Goal: Information Seeking & Learning: Learn about a topic

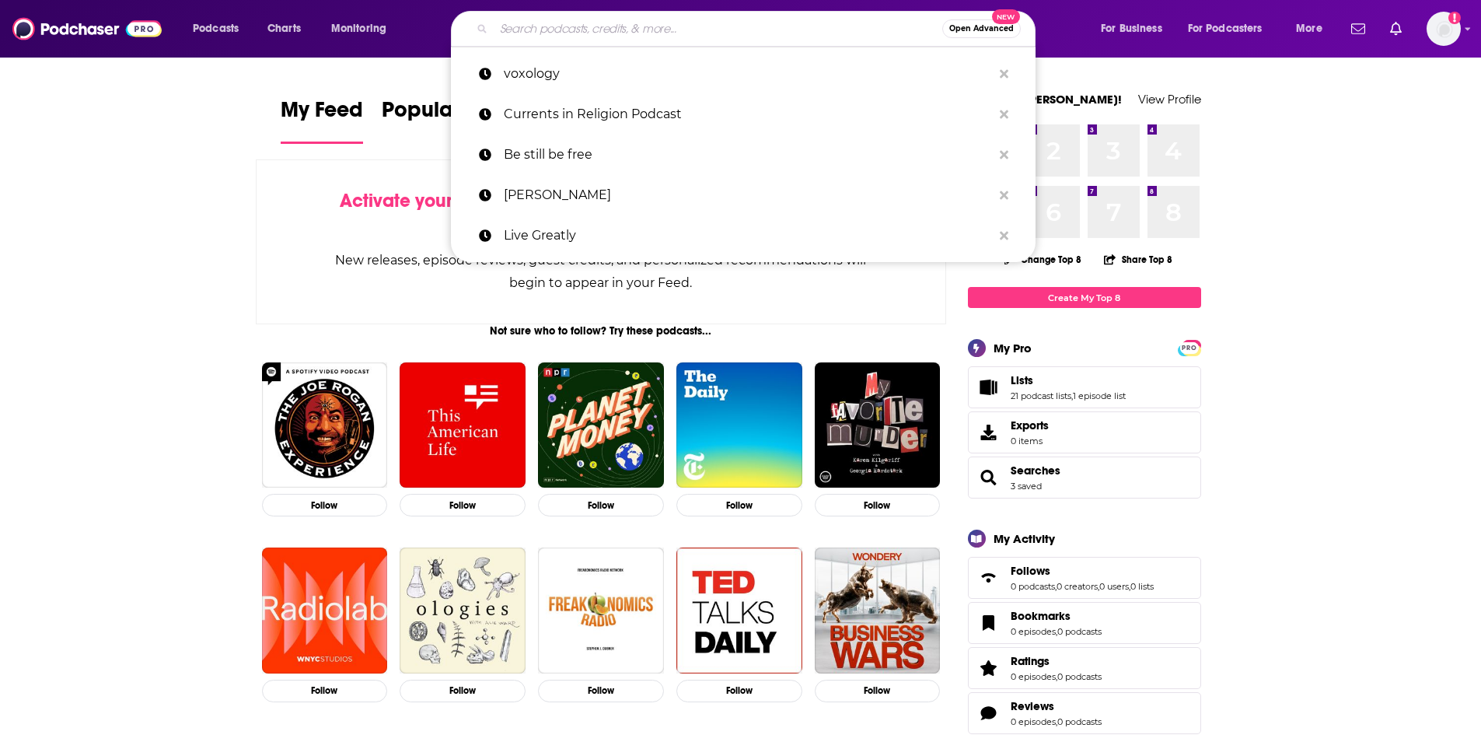
click at [562, 26] on input "Search podcasts, credits, & more..." at bounding box center [718, 28] width 448 height 25
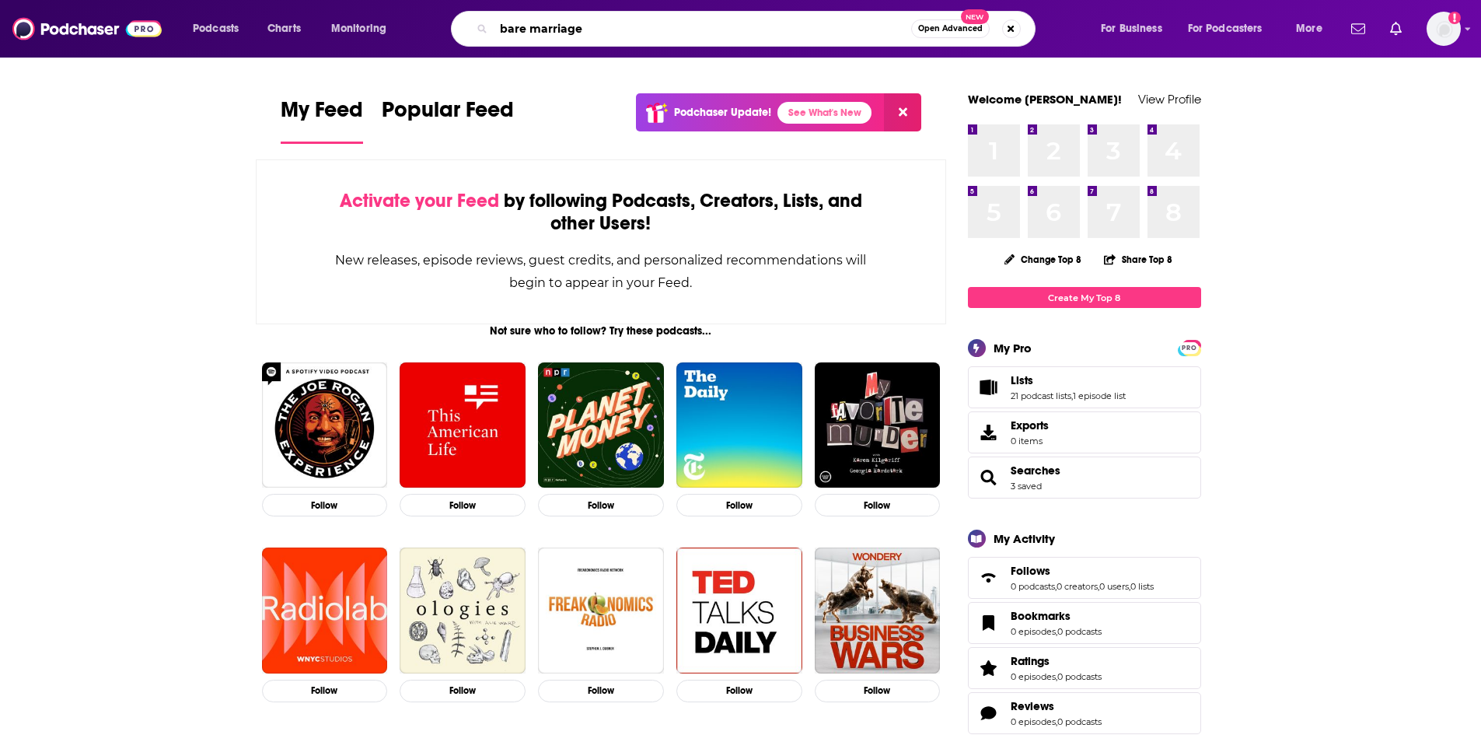
type input "bare marriage"
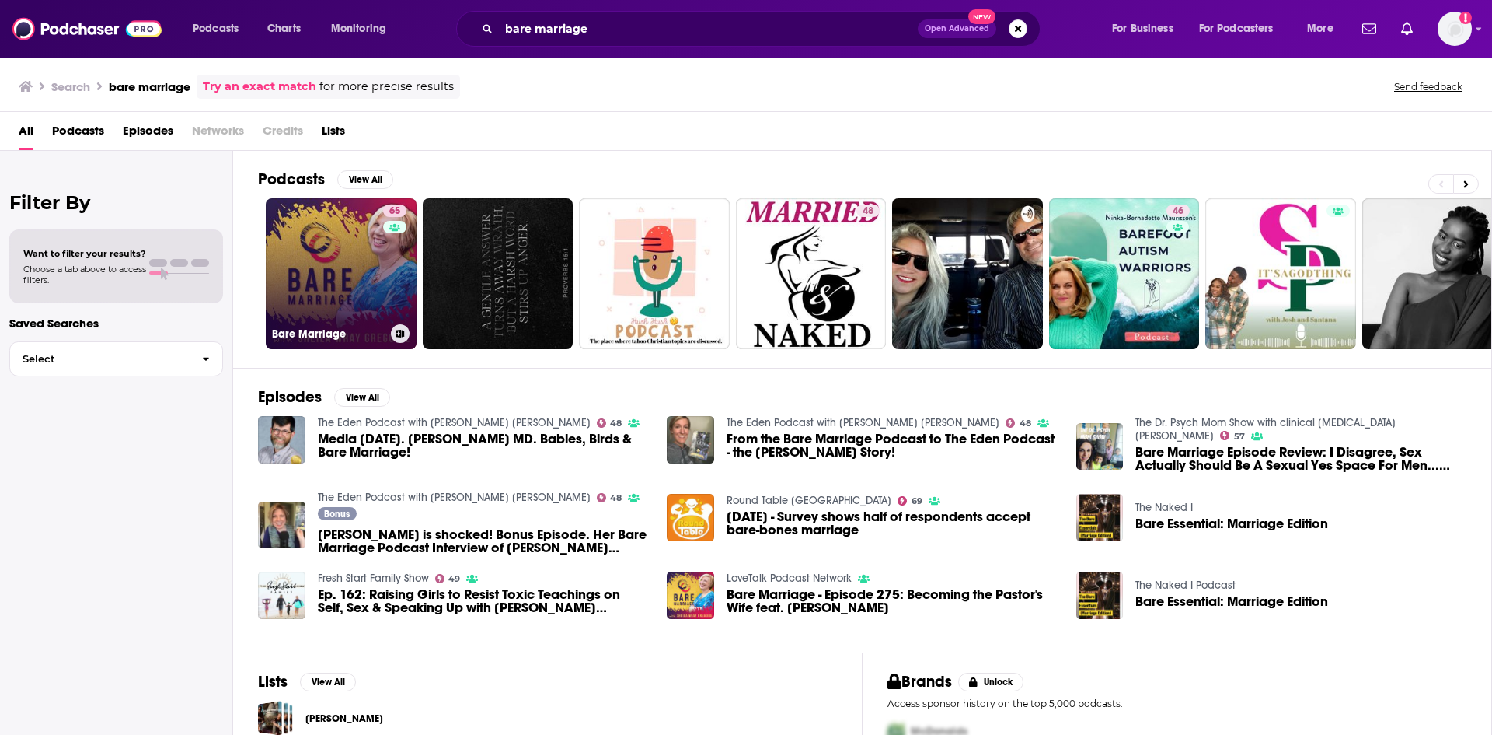
click at [372, 250] on link "65 Bare Marriage" at bounding box center [341, 273] width 151 height 151
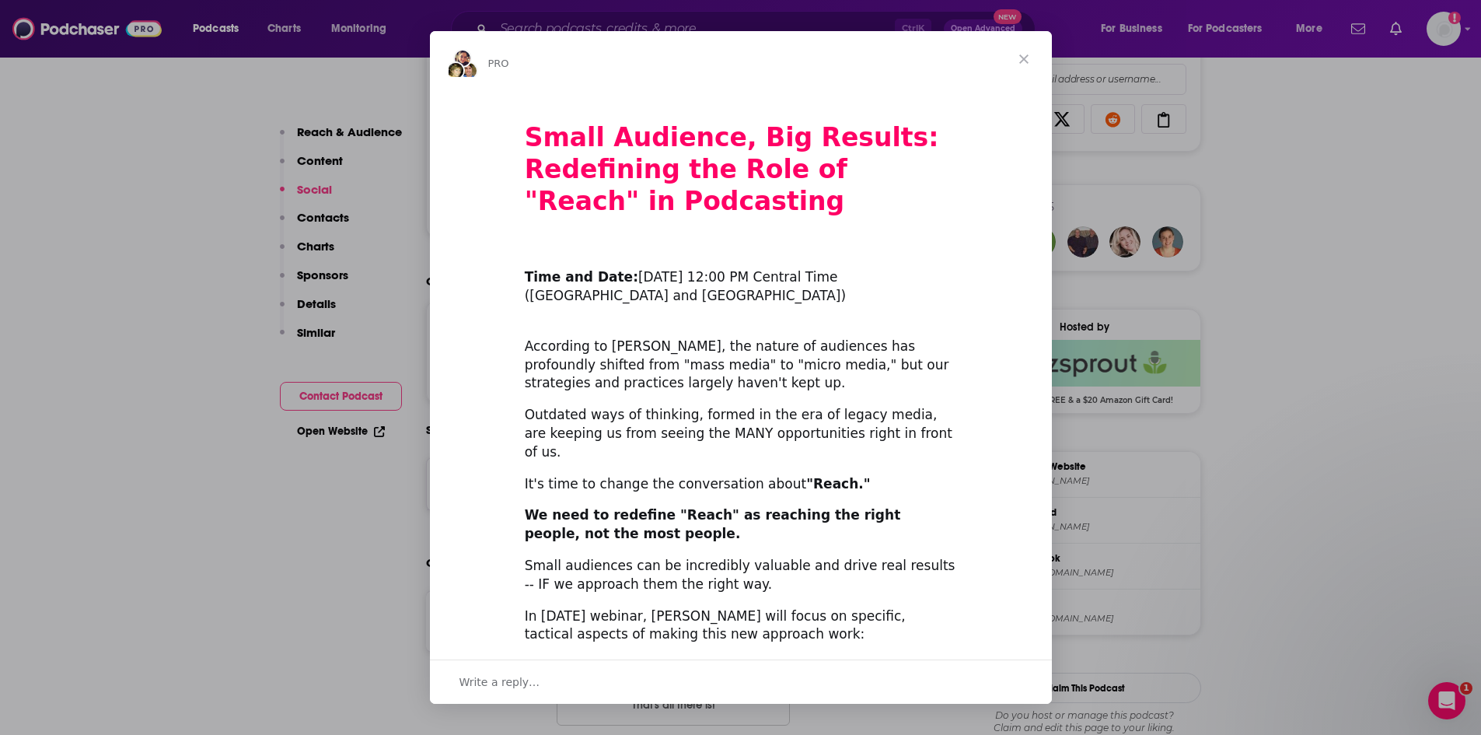
click at [1026, 50] on span "Close" at bounding box center [1024, 59] width 56 height 56
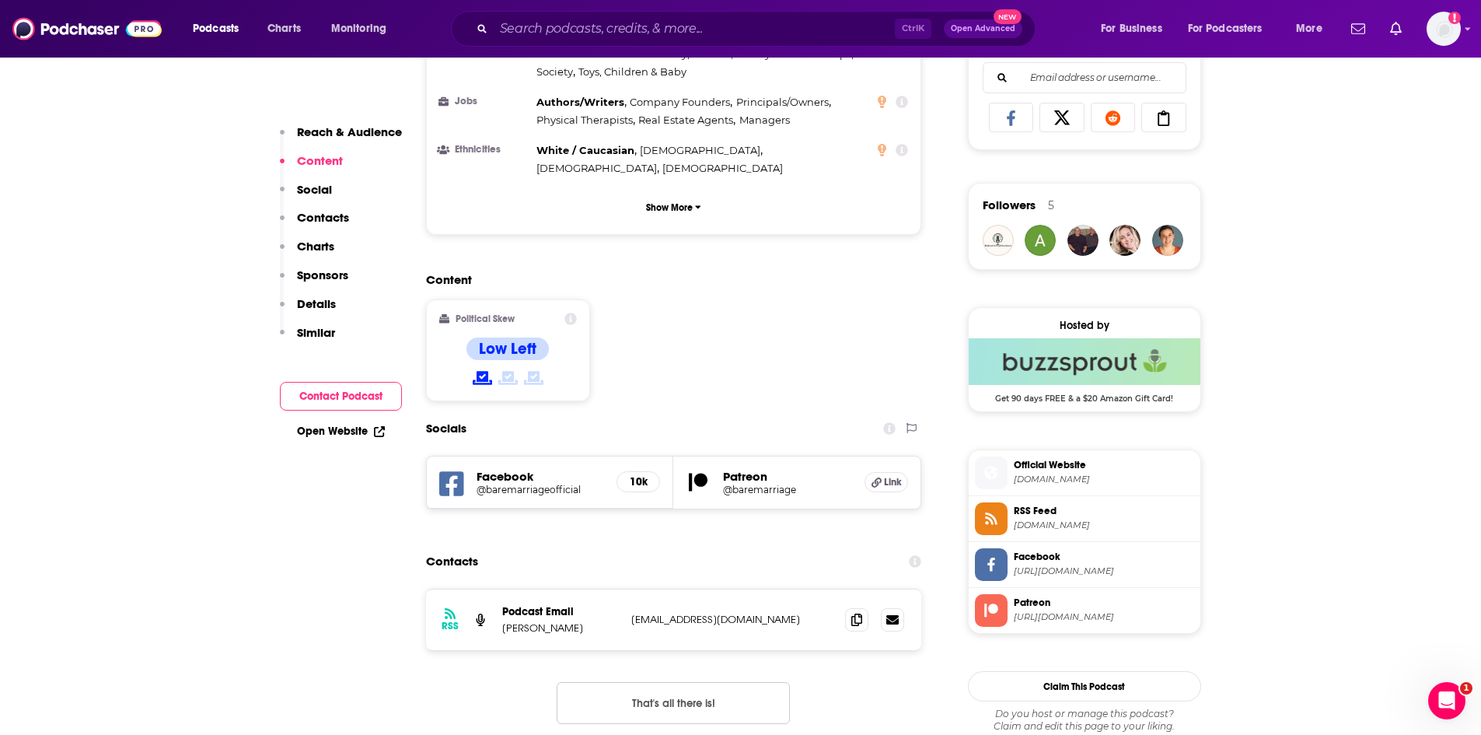
scroll to position [1166, 0]
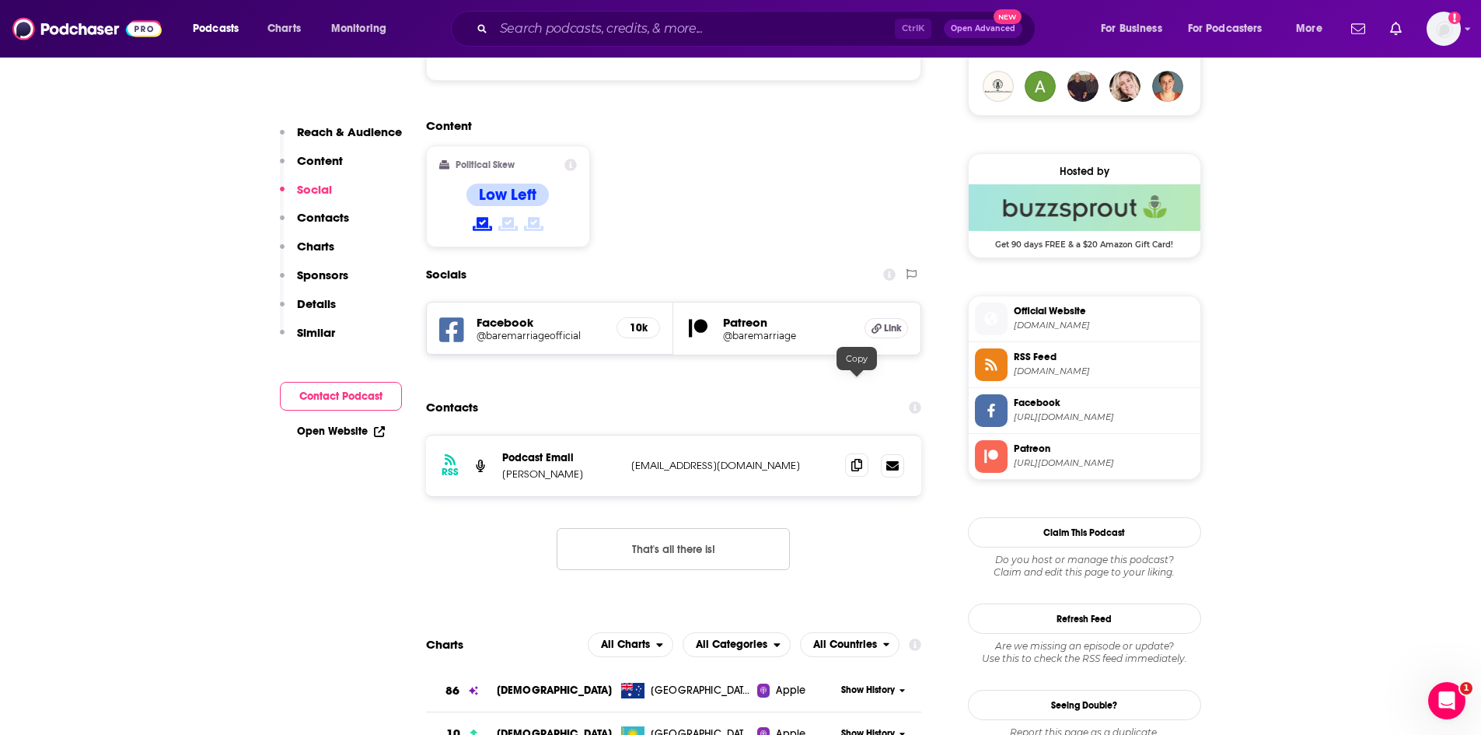
click at [859, 459] on icon at bounding box center [856, 465] width 11 height 12
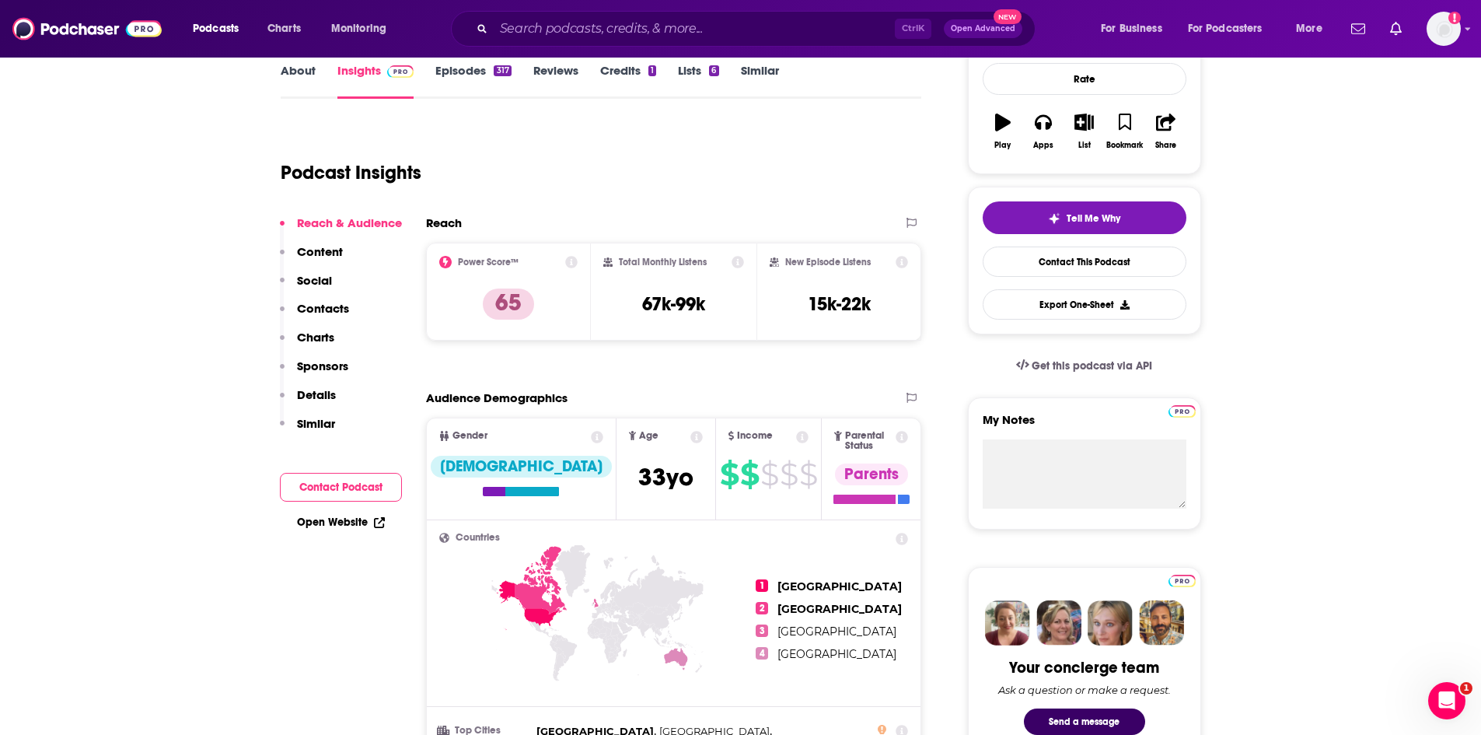
scroll to position [0, 0]
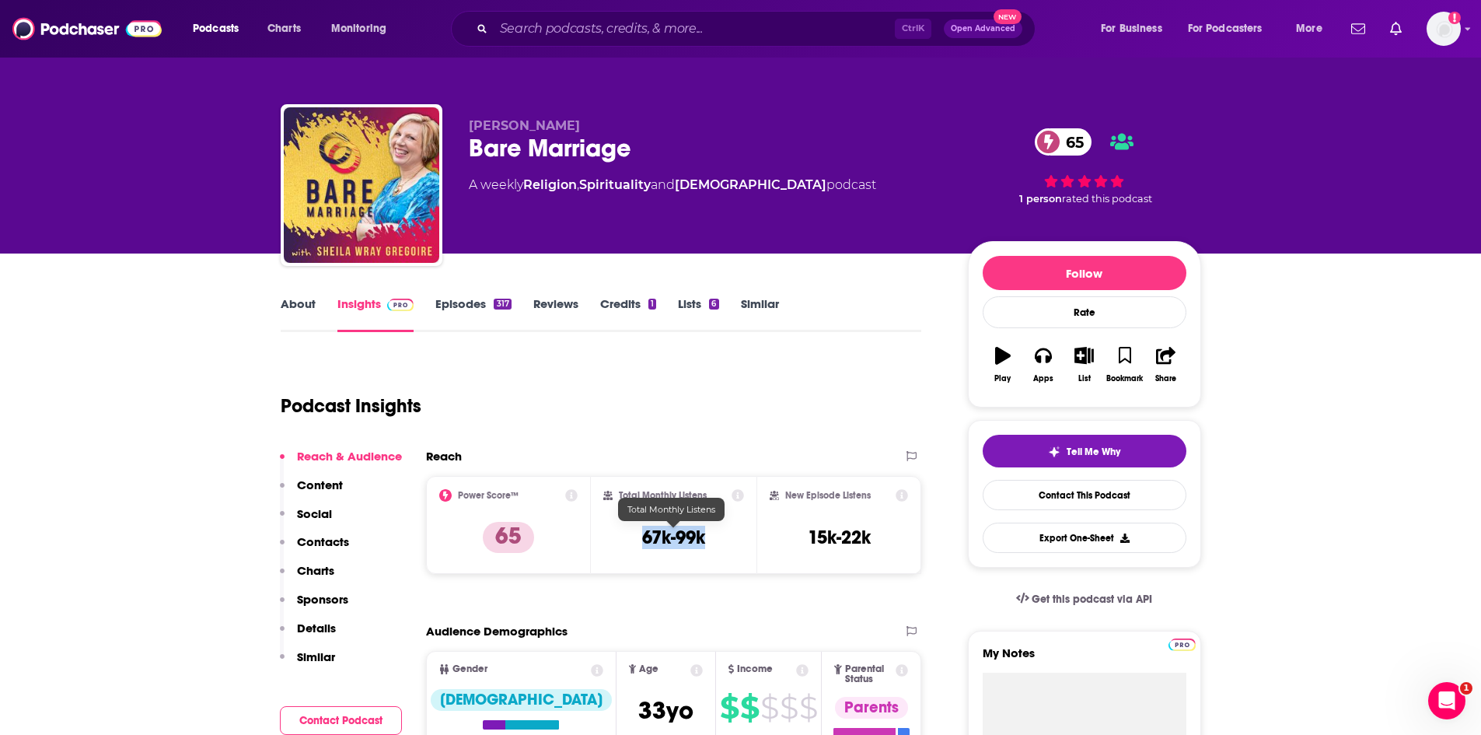
drag, startPoint x: 643, startPoint y: 536, endPoint x: 705, endPoint y: 539, distance: 62.3
click at [705, 539] on h3 "67k-99k" at bounding box center [673, 536] width 63 height 23
copy h3 "67k-99k"
click at [292, 299] on link "About" at bounding box center [298, 314] width 35 height 36
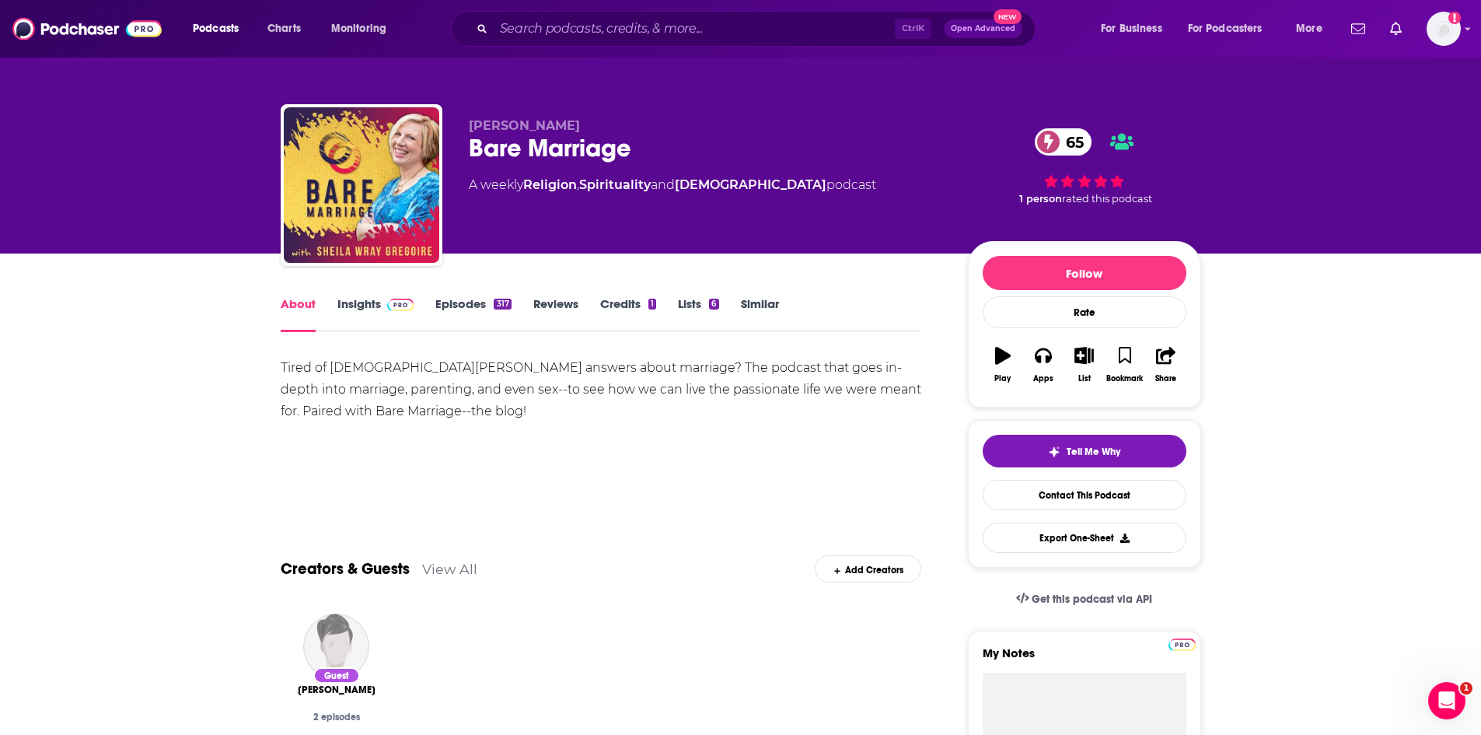
drag, startPoint x: 469, startPoint y: 124, endPoint x: 569, endPoint y: 127, distance: 100.3
click at [569, 127] on p "[PERSON_NAME]" at bounding box center [706, 125] width 474 height 15
copy span "[PERSON_NAME]"
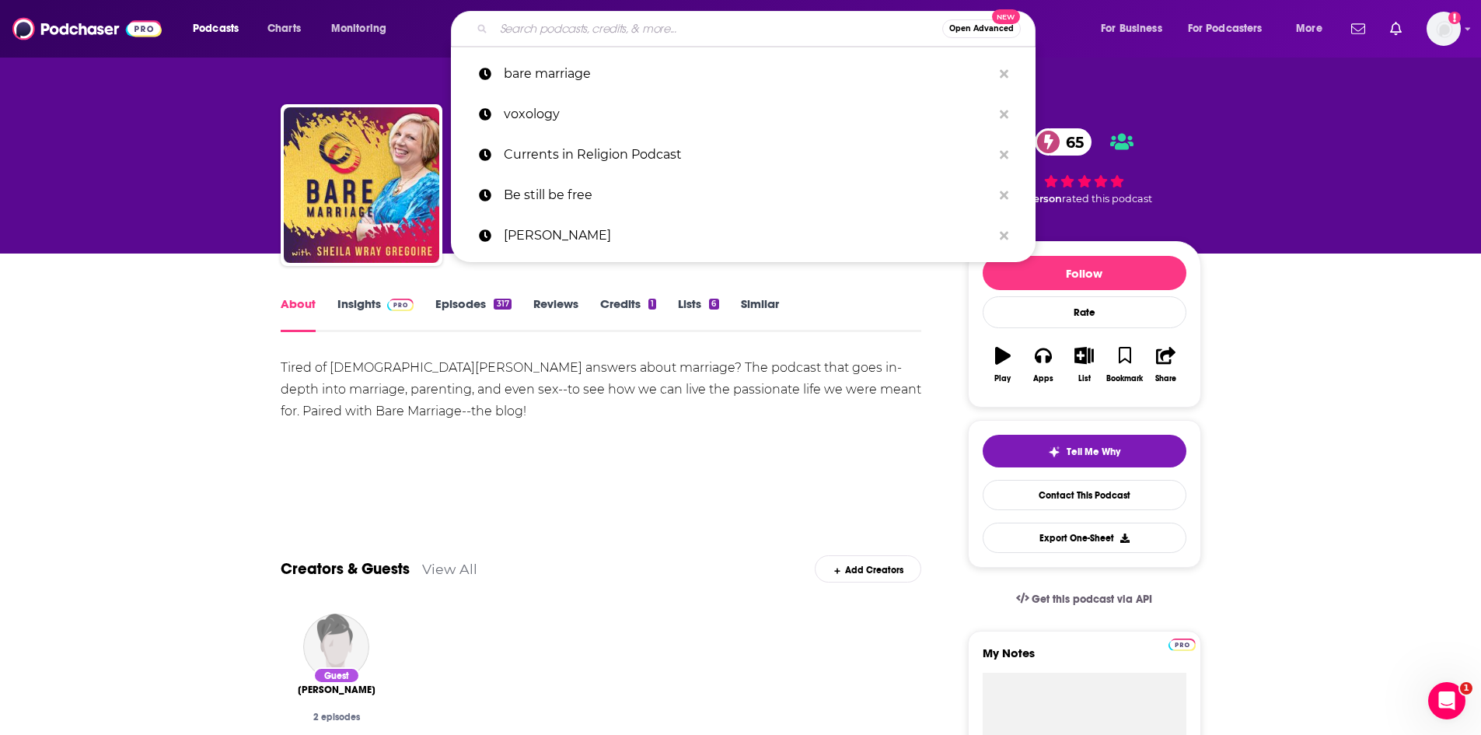
click at [671, 31] on input "Search podcasts, credits, & more..." at bounding box center [718, 28] width 448 height 25
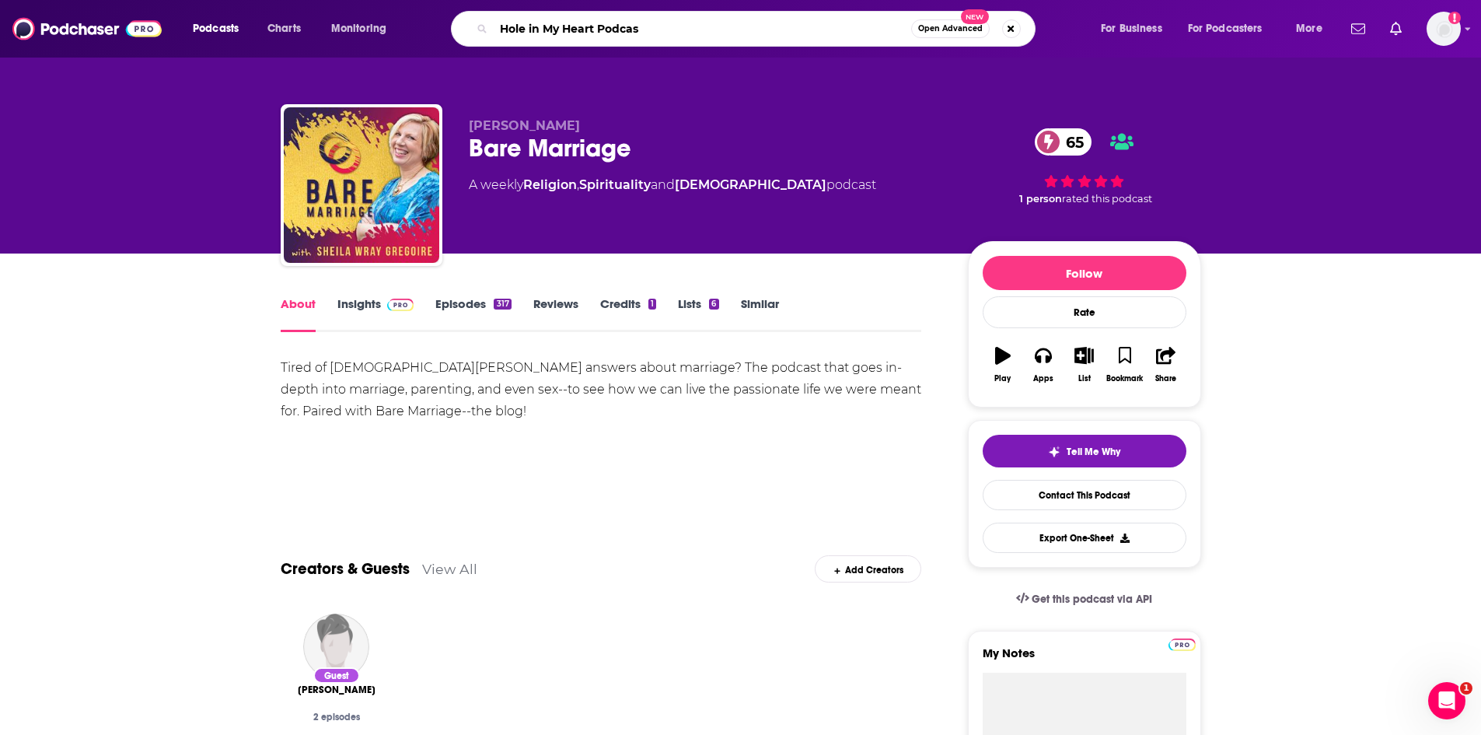
type input "Hole in My Heart Podcast"
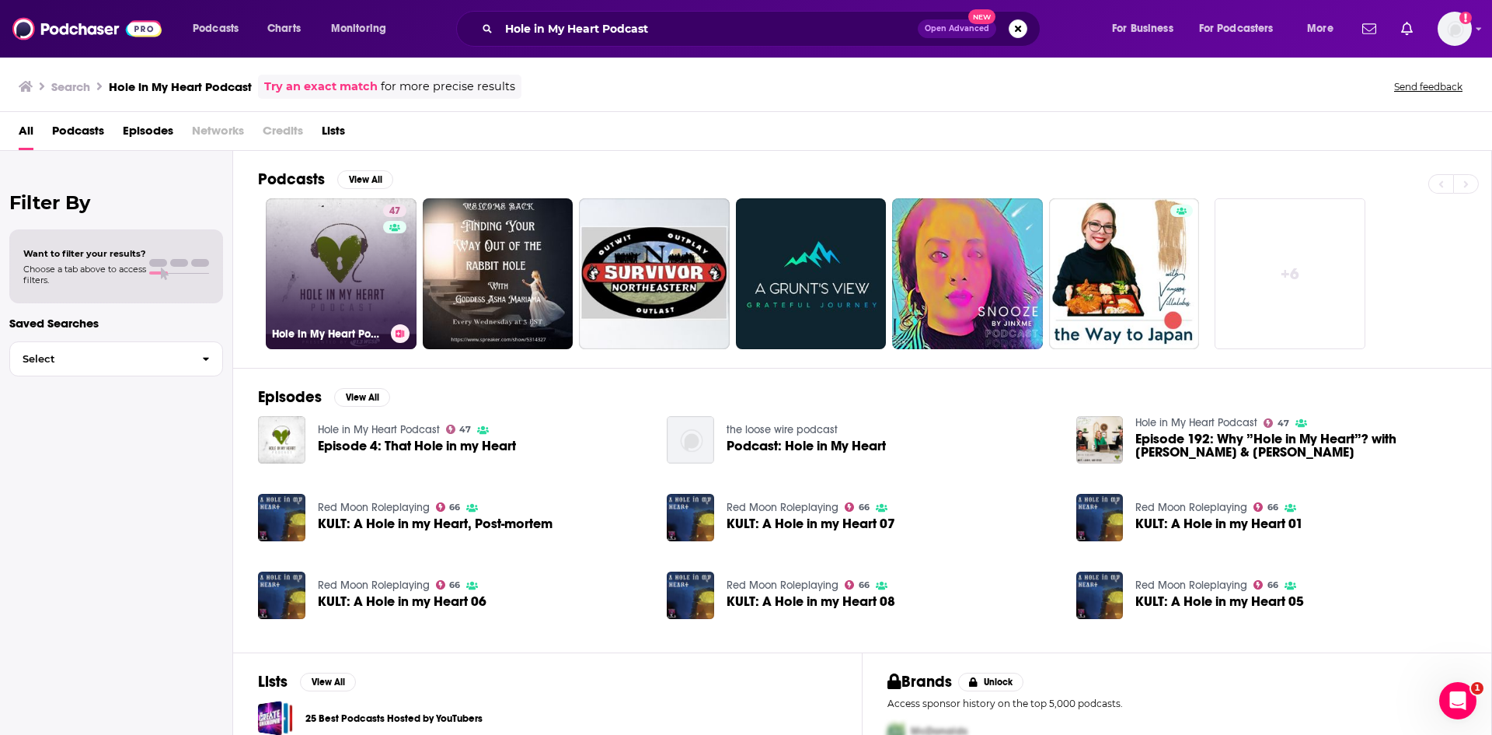
click at [354, 253] on link "47 Hole in My Heart Podcast" at bounding box center [341, 273] width 151 height 151
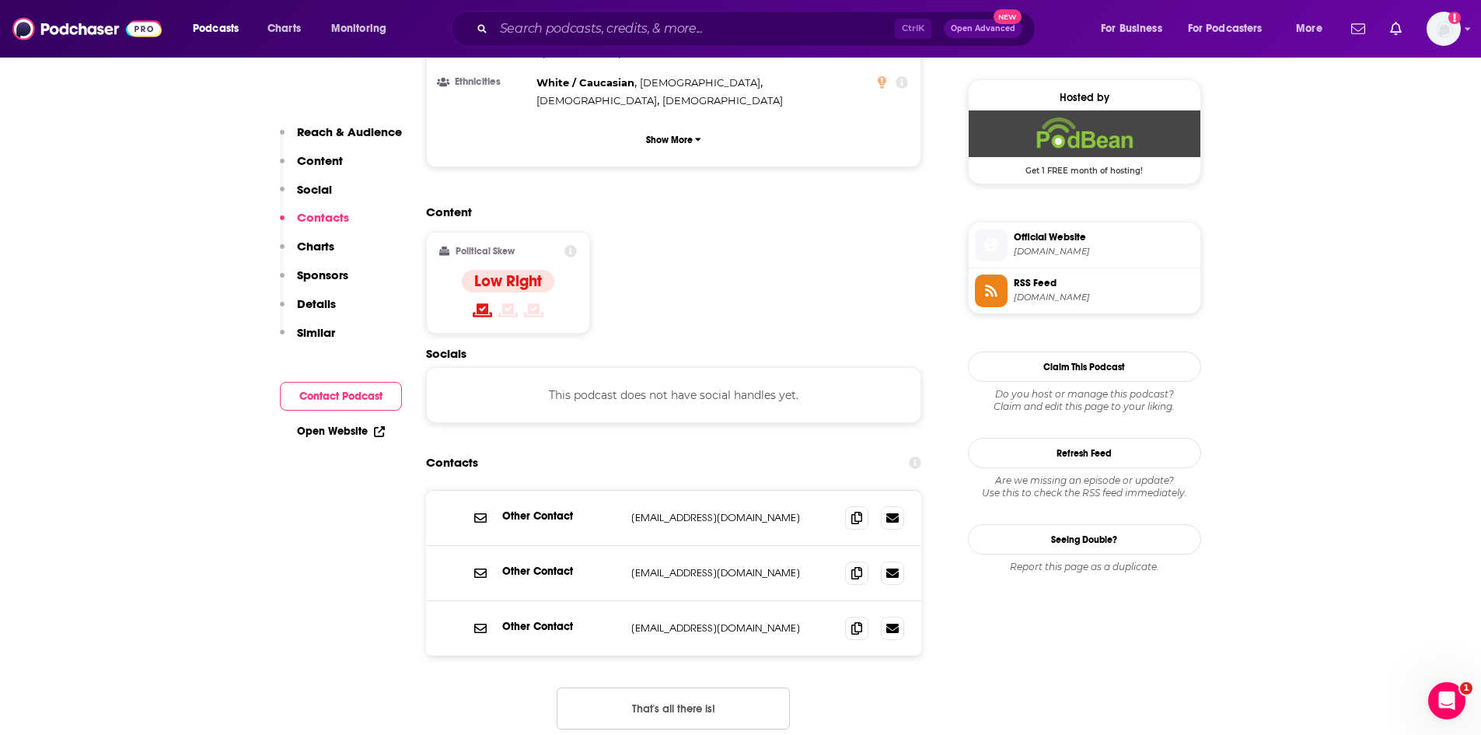
scroll to position [1088, 0]
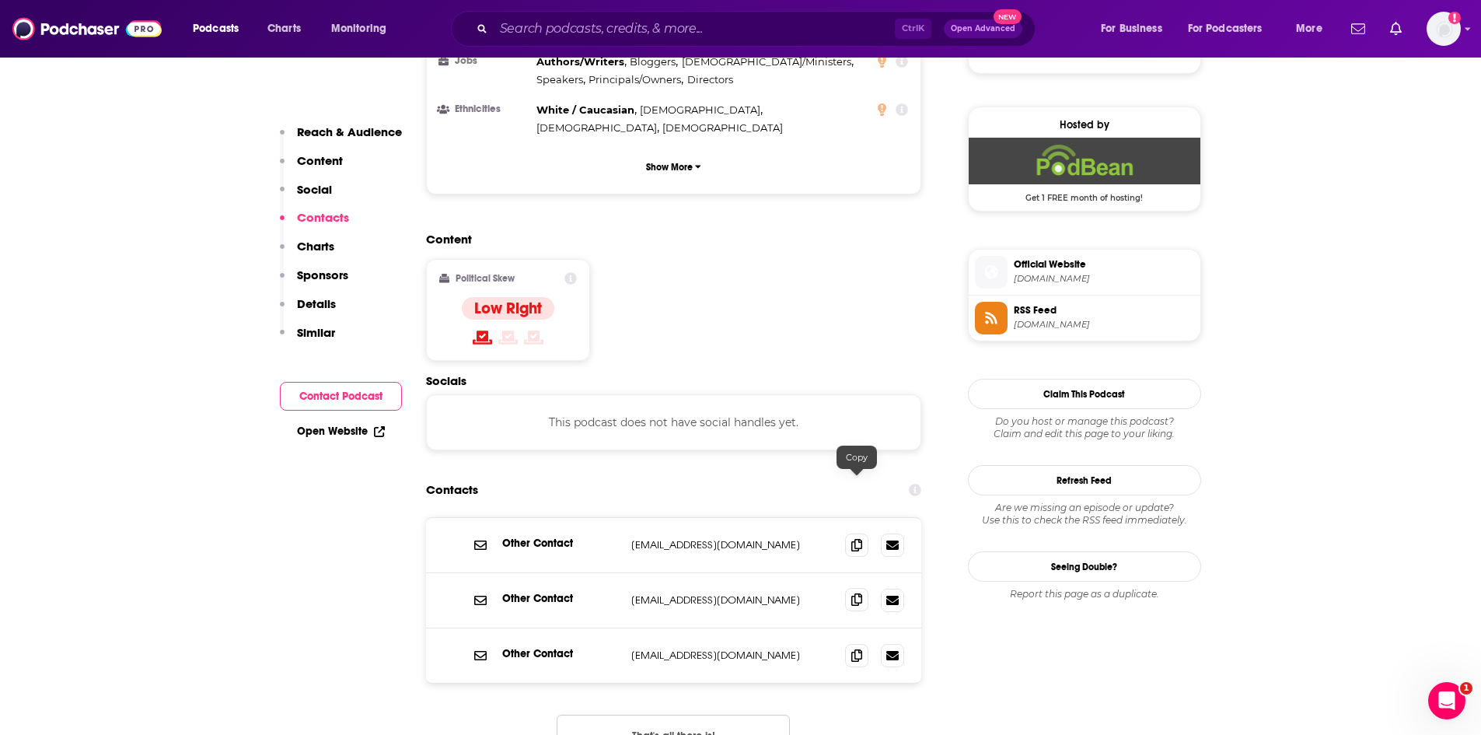
click at [857, 593] on icon at bounding box center [856, 599] width 11 height 12
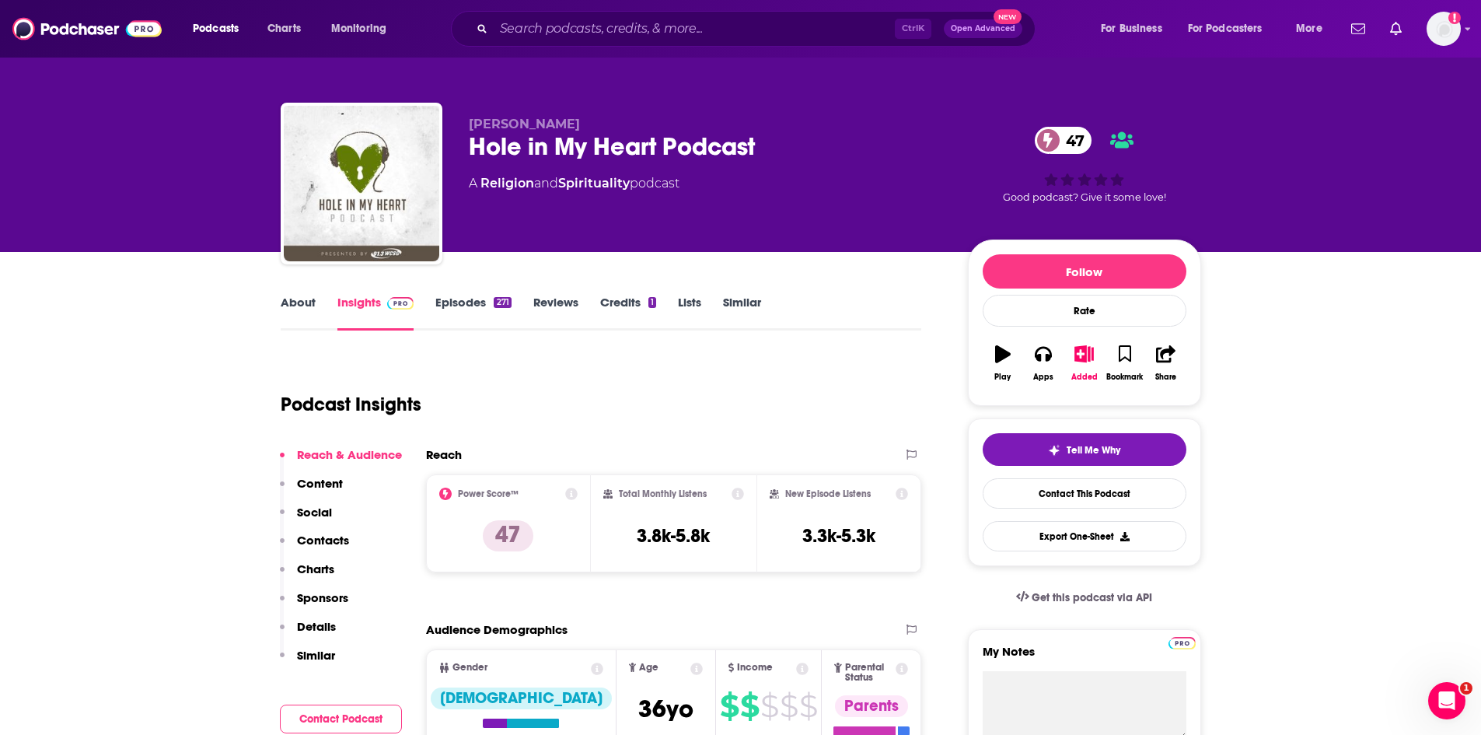
scroll to position [0, 0]
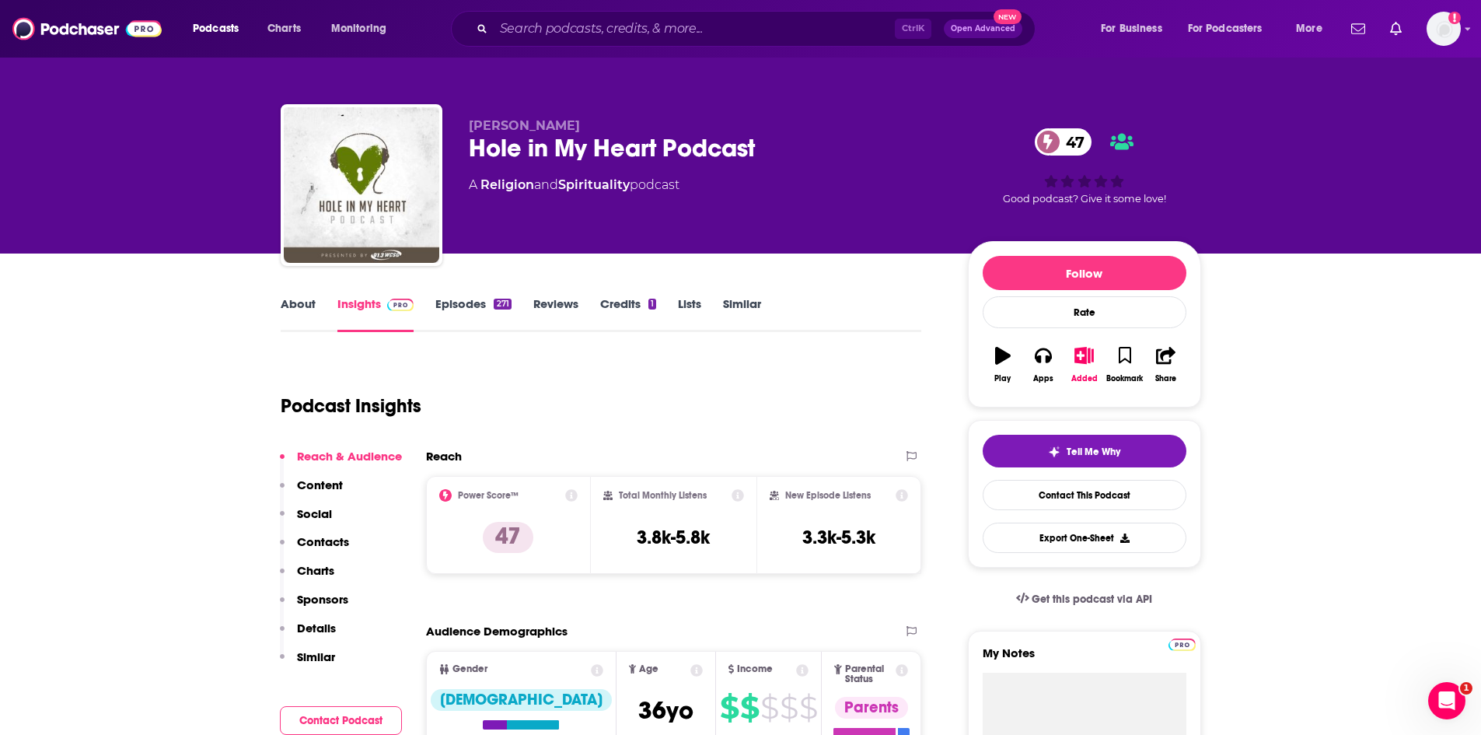
click at [291, 302] on link "About" at bounding box center [298, 314] width 35 height 36
